Goal: Navigation & Orientation: Find specific page/section

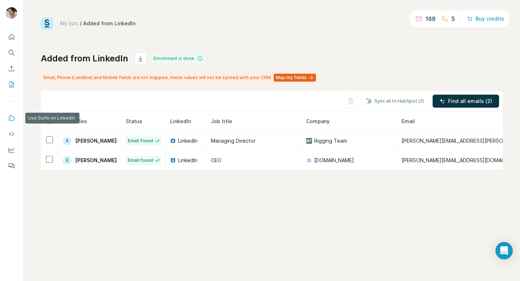
click at [11, 119] on icon "Use Surfe on LinkedIn" at bounding box center [11, 117] width 7 height 7
click at [12, 34] on icon "Quick start" at bounding box center [11, 36] width 5 height 5
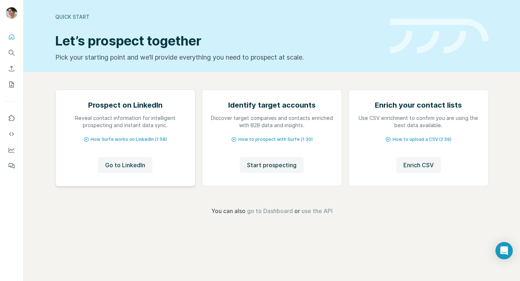
scroll to position [30, 0]
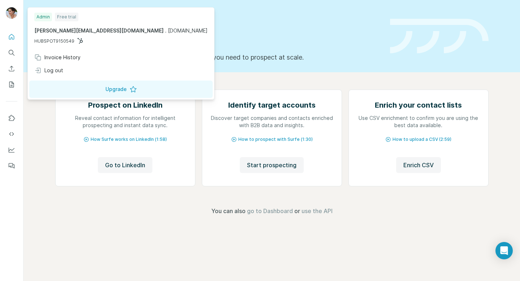
click at [56, 32] on span "lou@dropcontact.io" at bounding box center [98, 30] width 129 height 6
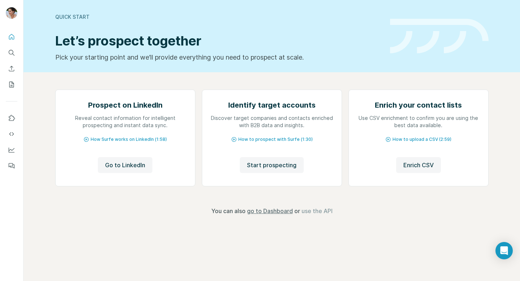
click at [280, 215] on span "go to Dashboard" at bounding box center [270, 210] width 46 height 9
